Goal: Check status: Check status

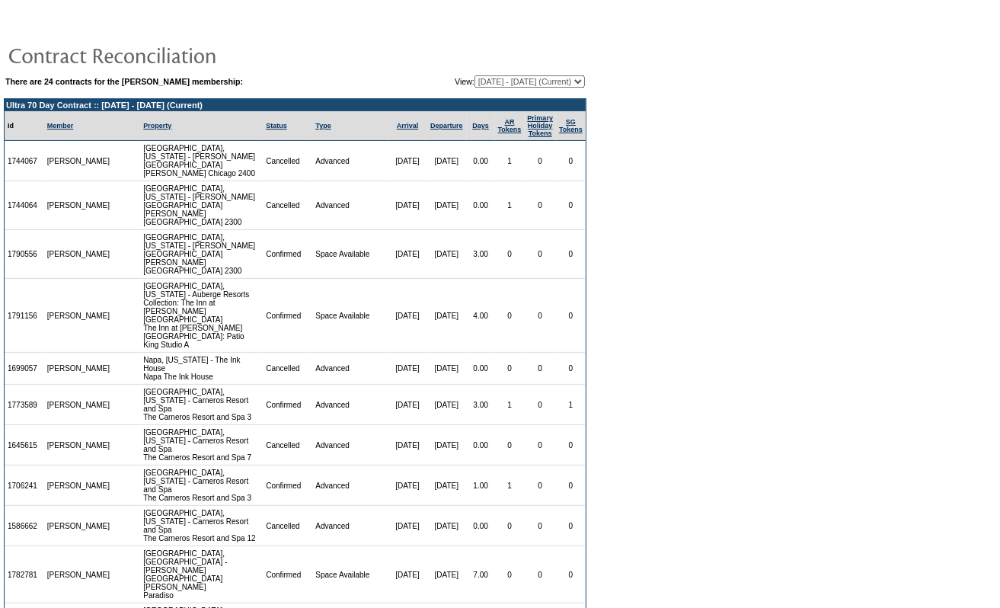
drag, startPoint x: 525, startPoint y: 89, endPoint x: 530, endPoint y: 81, distance: 9.9
click at [534, 75] on select "[DATE] - [DATE] [DATE] - [DATE] [DATE] - [DATE] [DATE] - [DATE] [DATE] - [DATE]…" at bounding box center [529, 81] width 110 height 12
select select "137810"
click at [474, 75] on select "[DATE] - [DATE] [DATE] - [DATE] [DATE] - [DATE] [DATE] - [DATE] [DATE] - [DATE]…" at bounding box center [529, 81] width 110 height 12
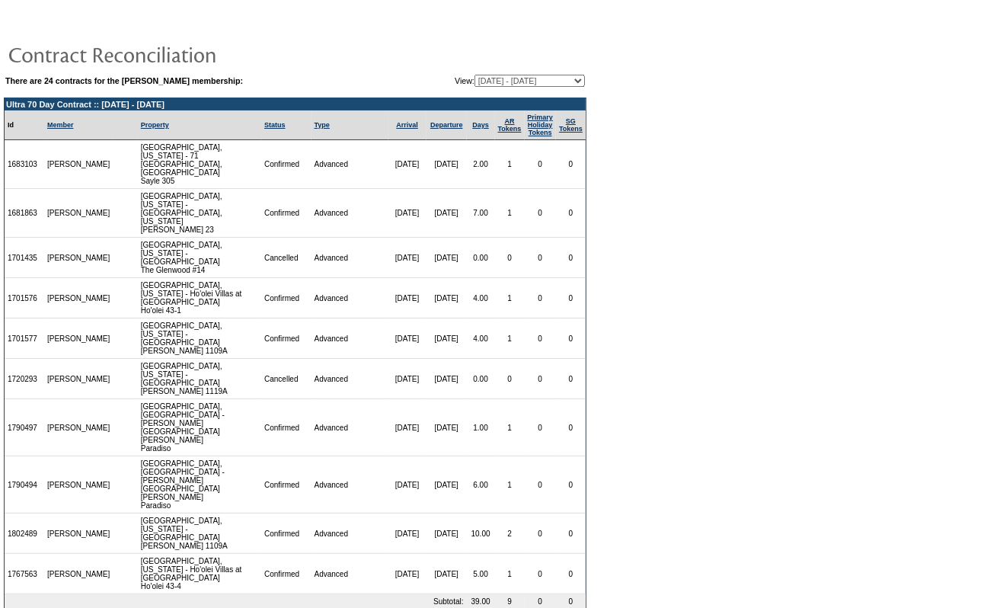
scroll to position [2, 0]
